Goal: Information Seeking & Learning: Learn about a topic

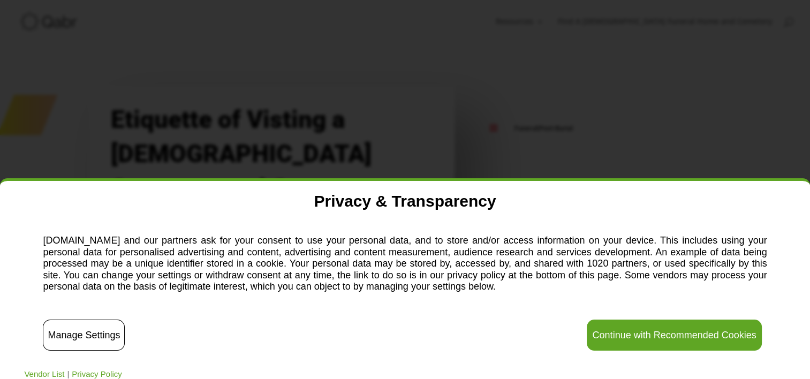
click at [602, 337] on button "Continue with Recommended Cookies" at bounding box center [674, 335] width 175 height 31
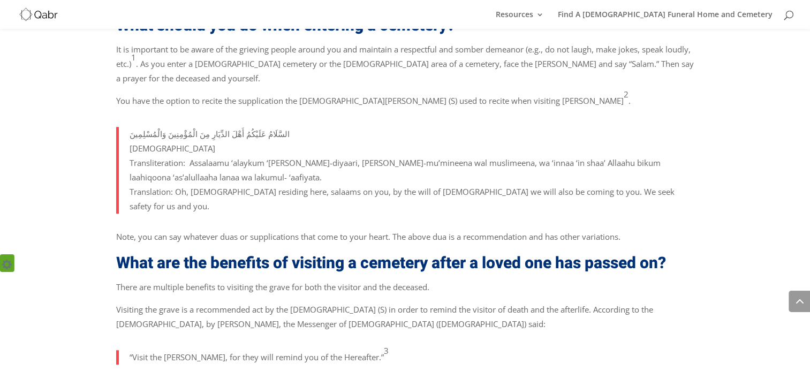
scroll to position [708, 0]
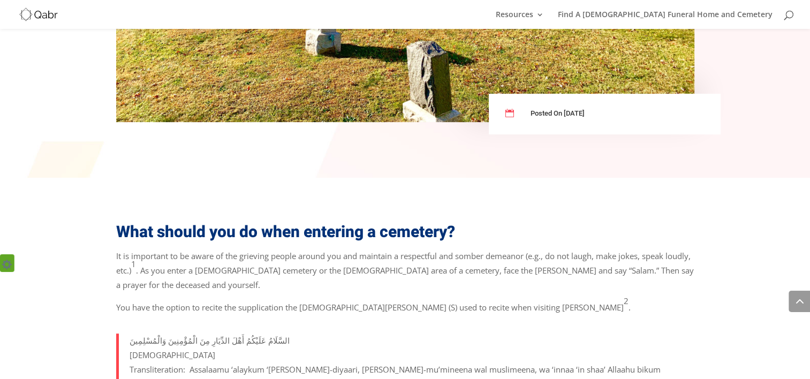
scroll to position [531, 0]
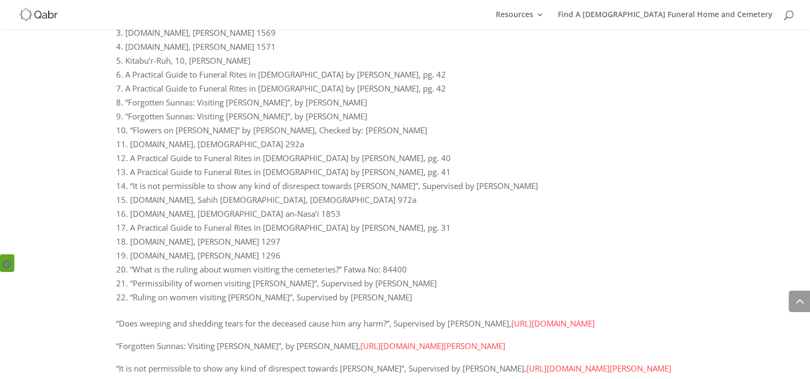
scroll to position [2368, 0]
click at [511, 319] on link "[URL][DOMAIN_NAME]" at bounding box center [553, 324] width 84 height 11
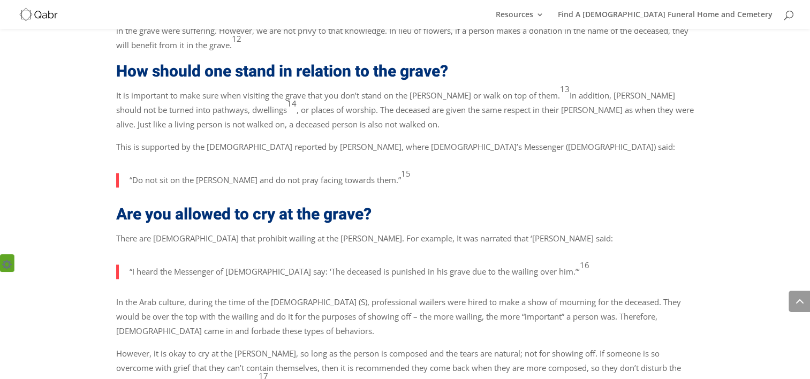
scroll to position [1616, 0]
